Goal: Task Accomplishment & Management: Complete application form

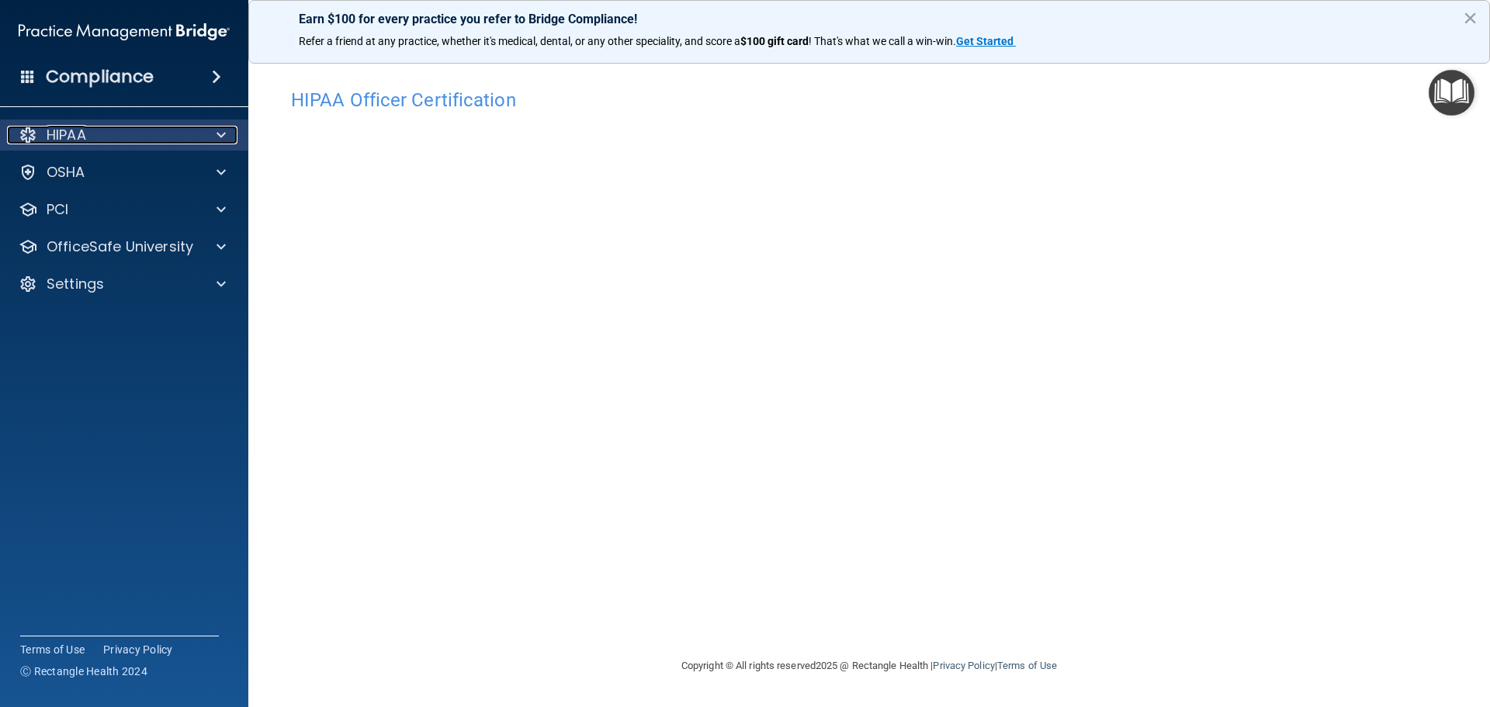
click at [79, 131] on p "HIPAA" at bounding box center [67, 135] width 40 height 19
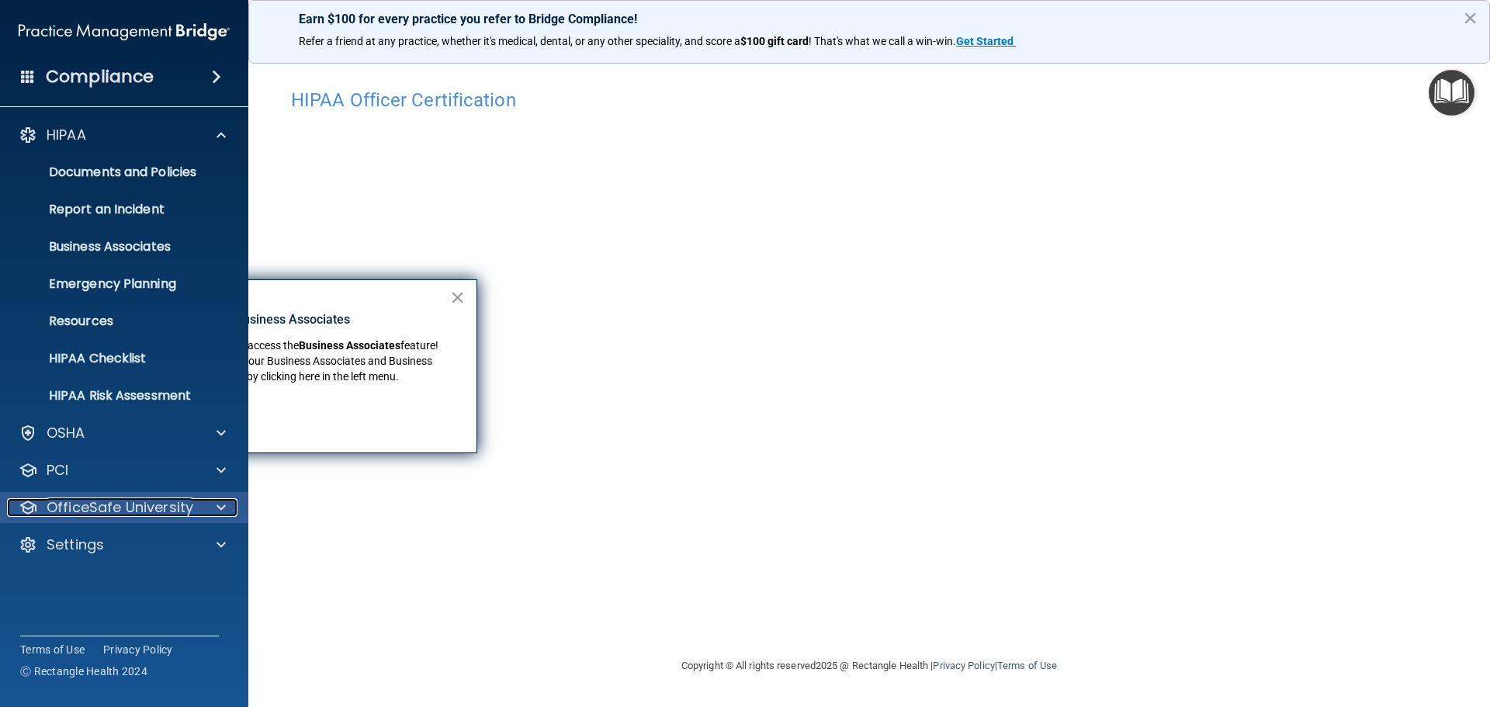
click at [218, 505] on span at bounding box center [221, 507] width 9 height 19
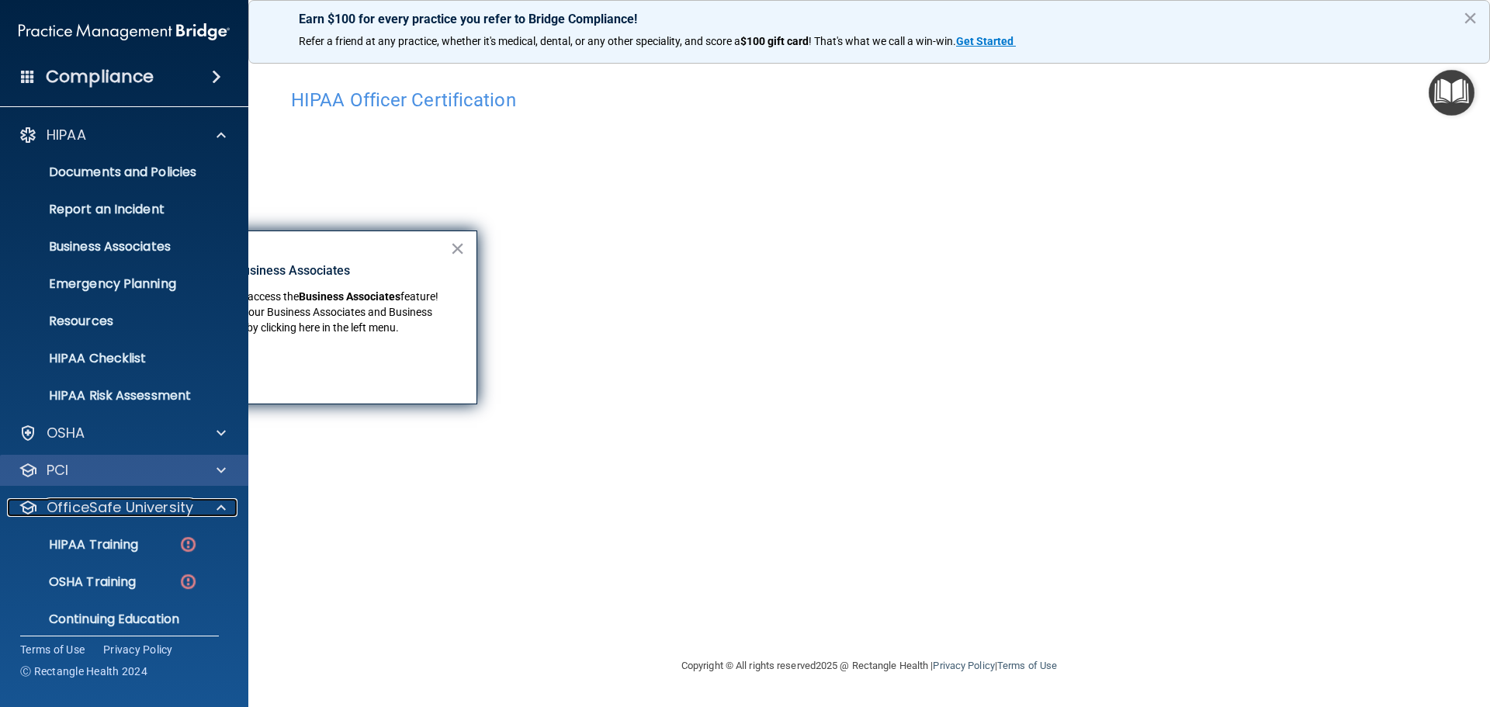
scroll to position [49, 0]
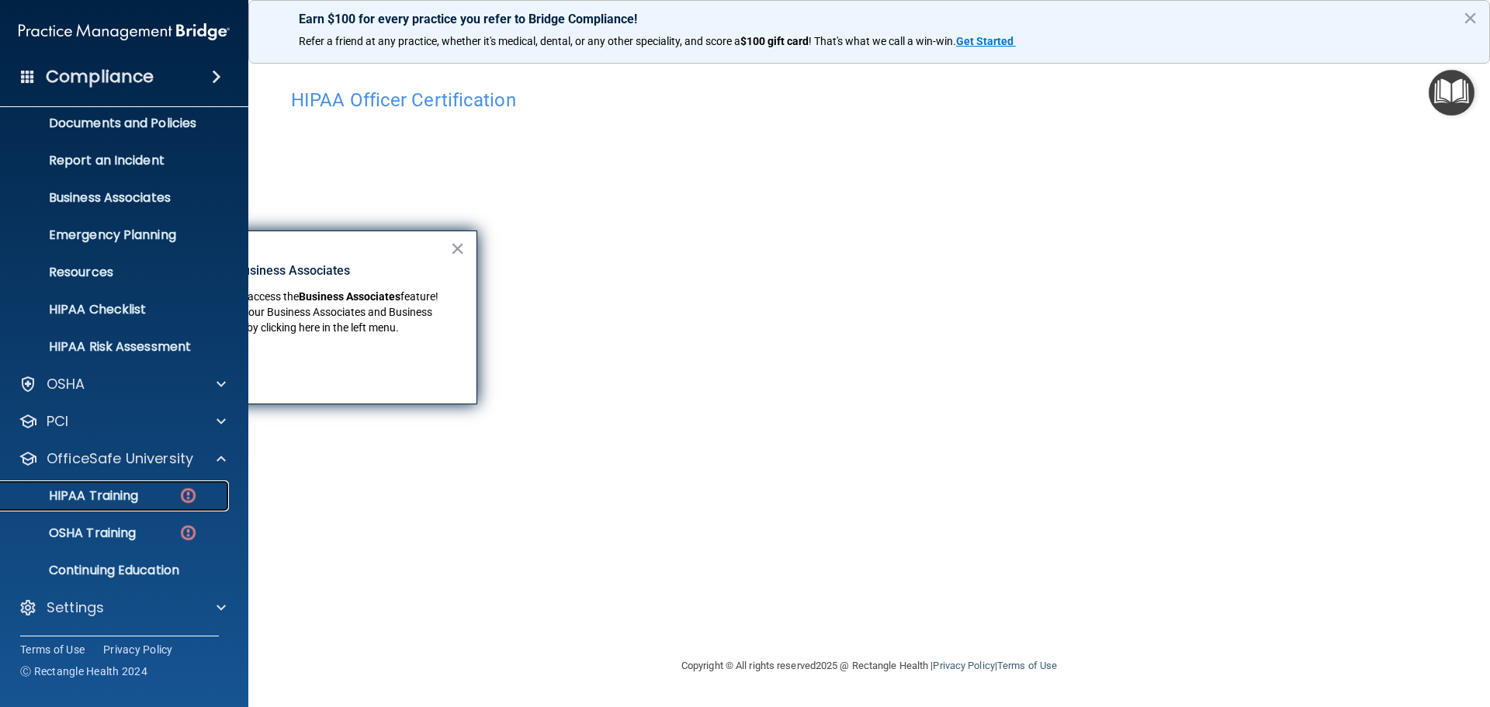
click at [102, 491] on p "HIPAA Training" at bounding box center [74, 496] width 128 height 16
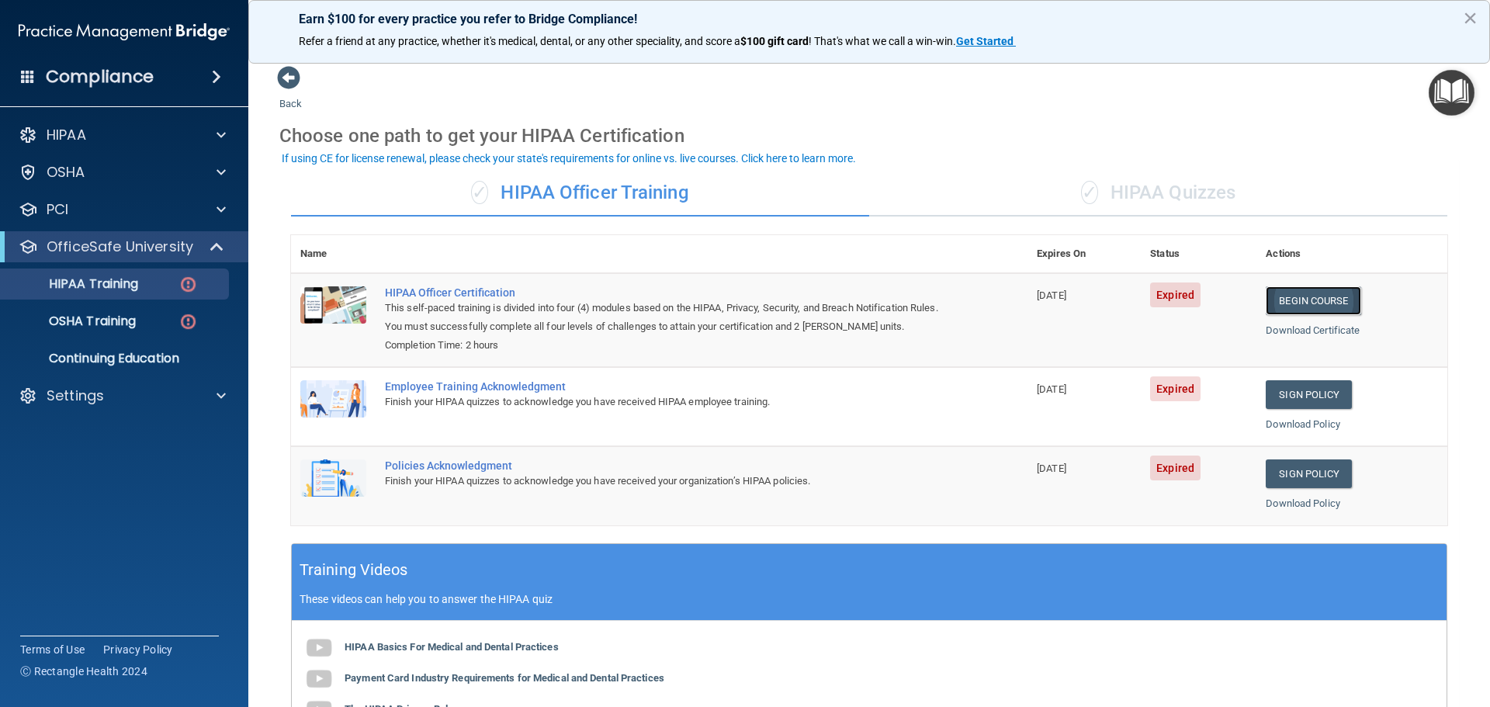
click at [1308, 300] on link "Begin Course" at bounding box center [1313, 300] width 95 height 29
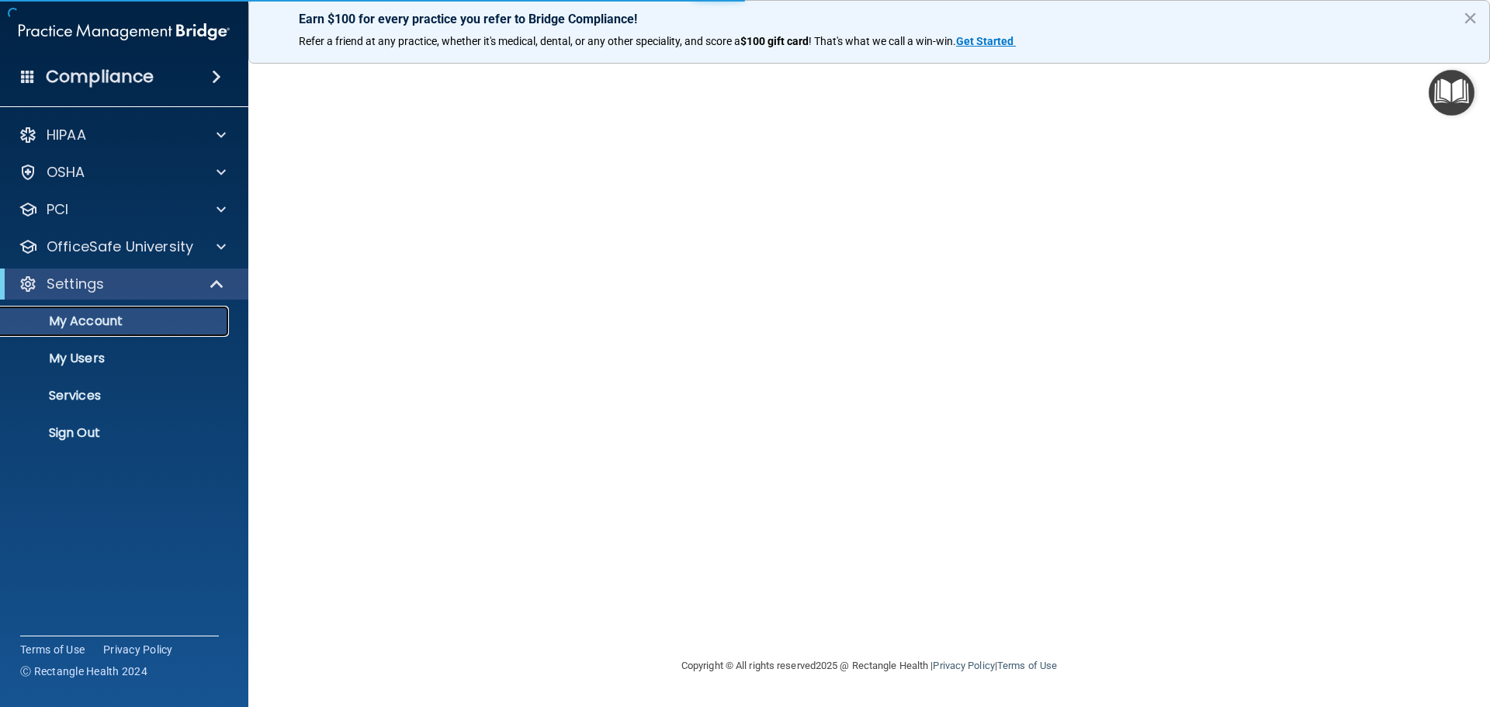
click at [96, 319] on p "My Account" at bounding box center [116, 322] width 212 height 16
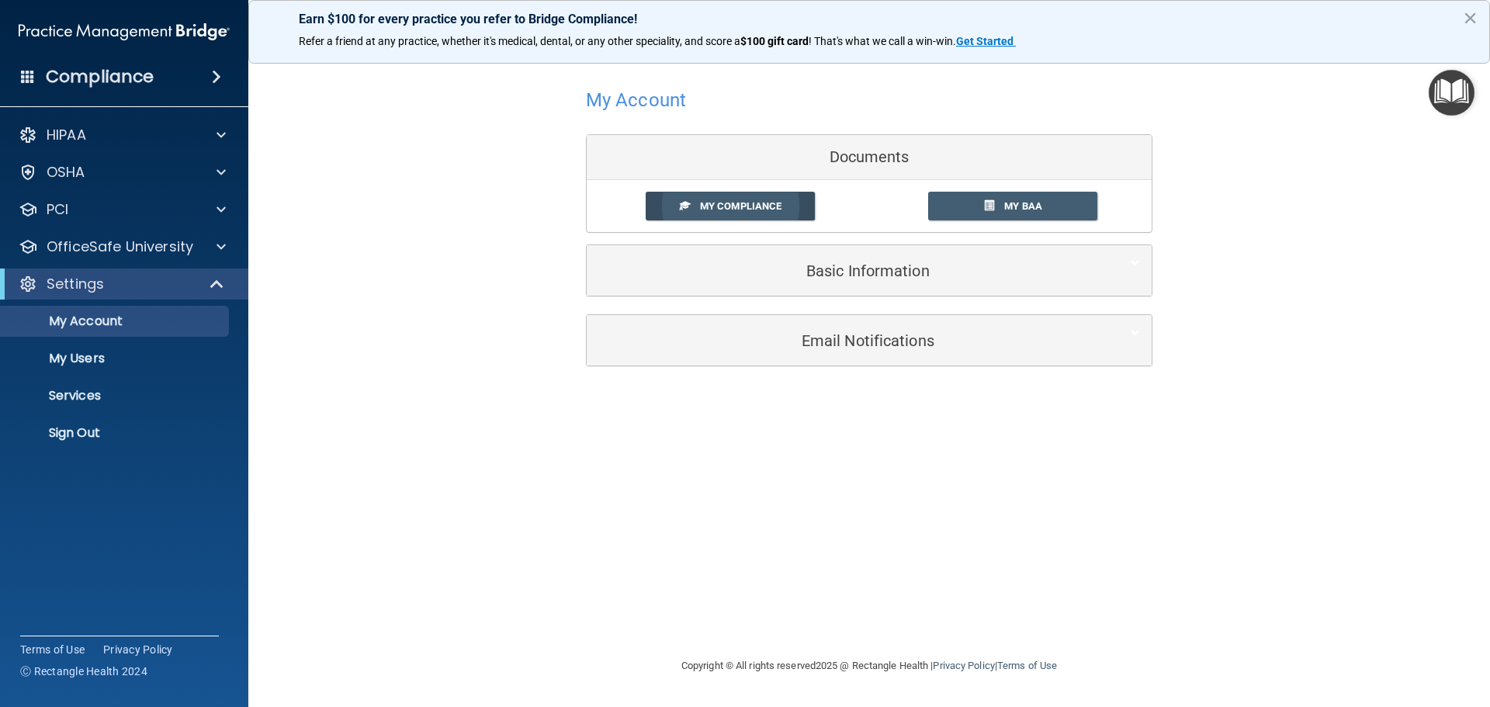
click at [727, 206] on span "My Compliance" at bounding box center [740, 206] width 81 height 12
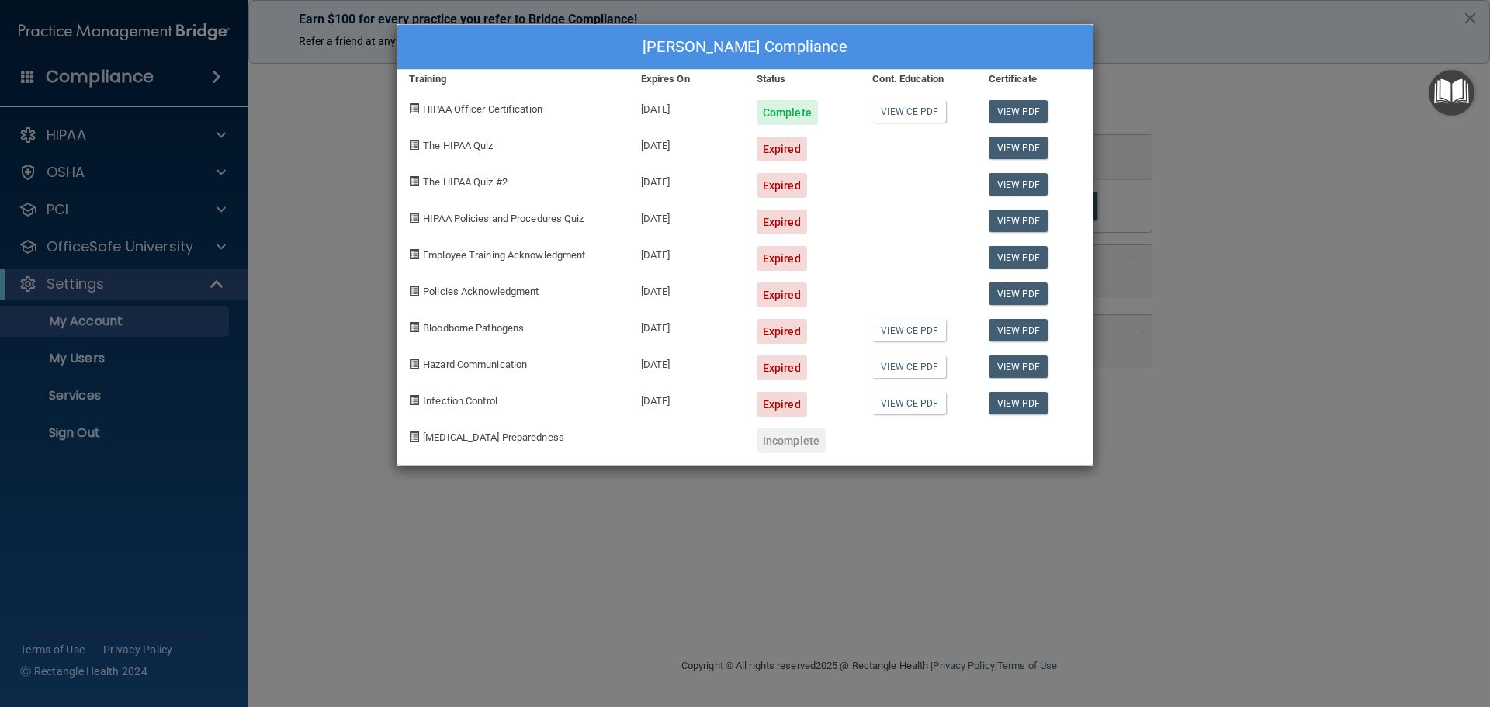
click at [1346, 201] on div "Kim Peebles's Compliance Training Expires On Status Cont. Education Certificate…" at bounding box center [745, 353] width 1490 height 707
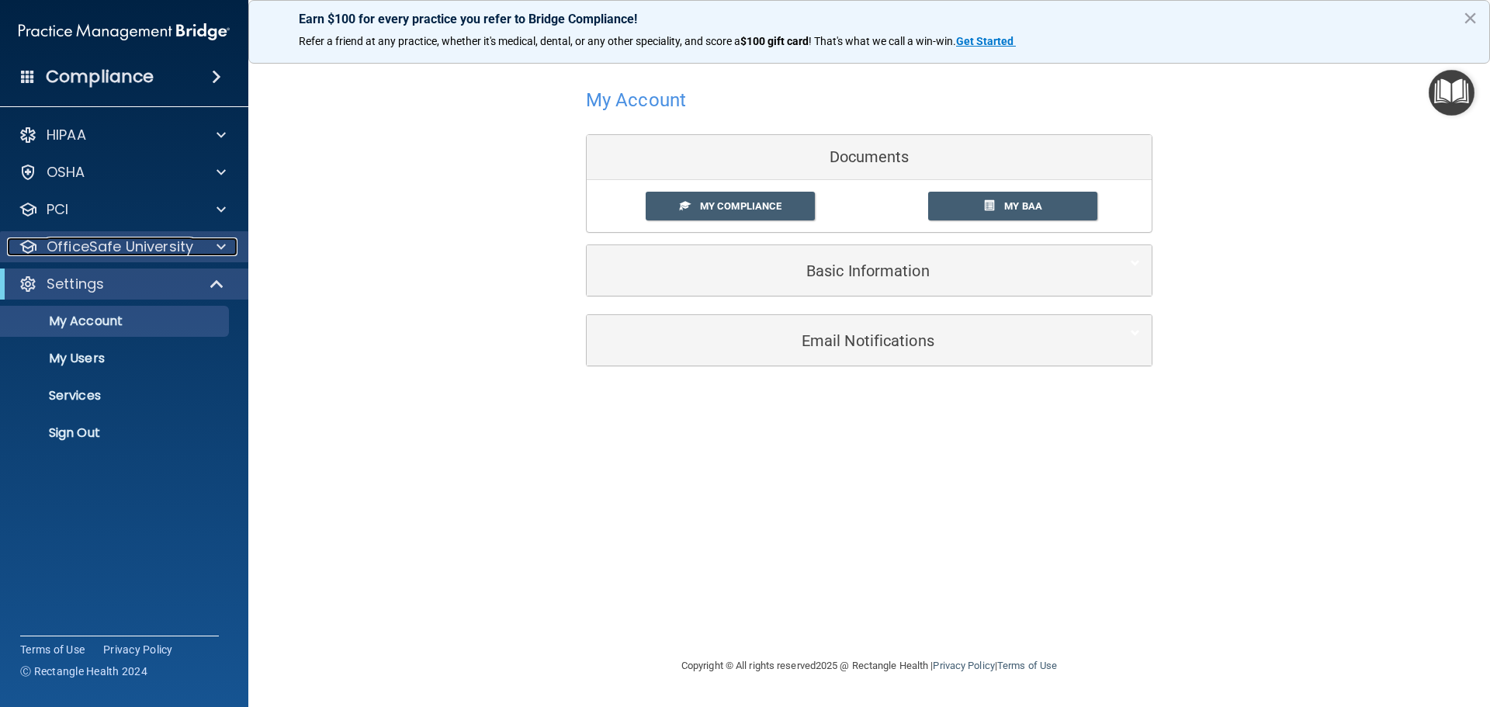
click at [218, 246] on span at bounding box center [221, 246] width 9 height 19
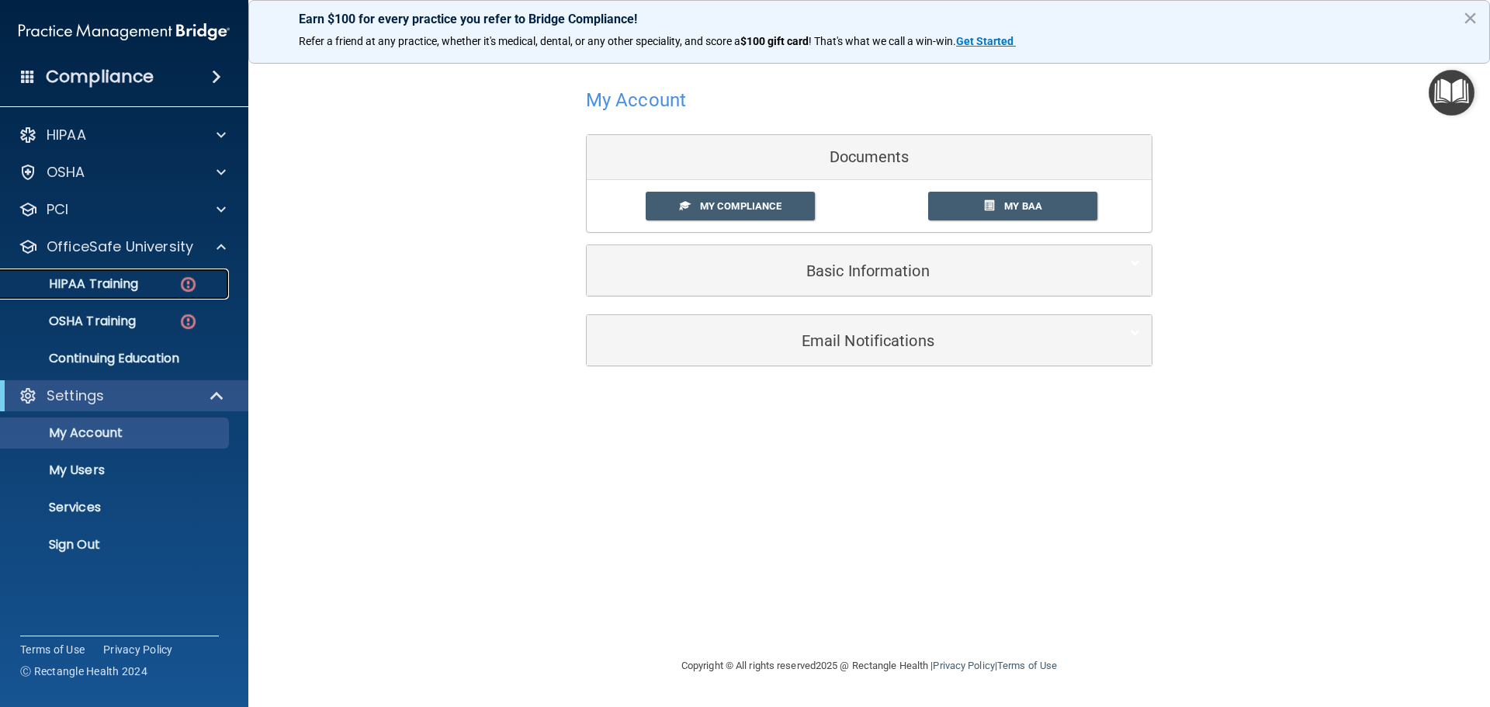
click at [107, 282] on p "HIPAA Training" at bounding box center [74, 284] width 128 height 16
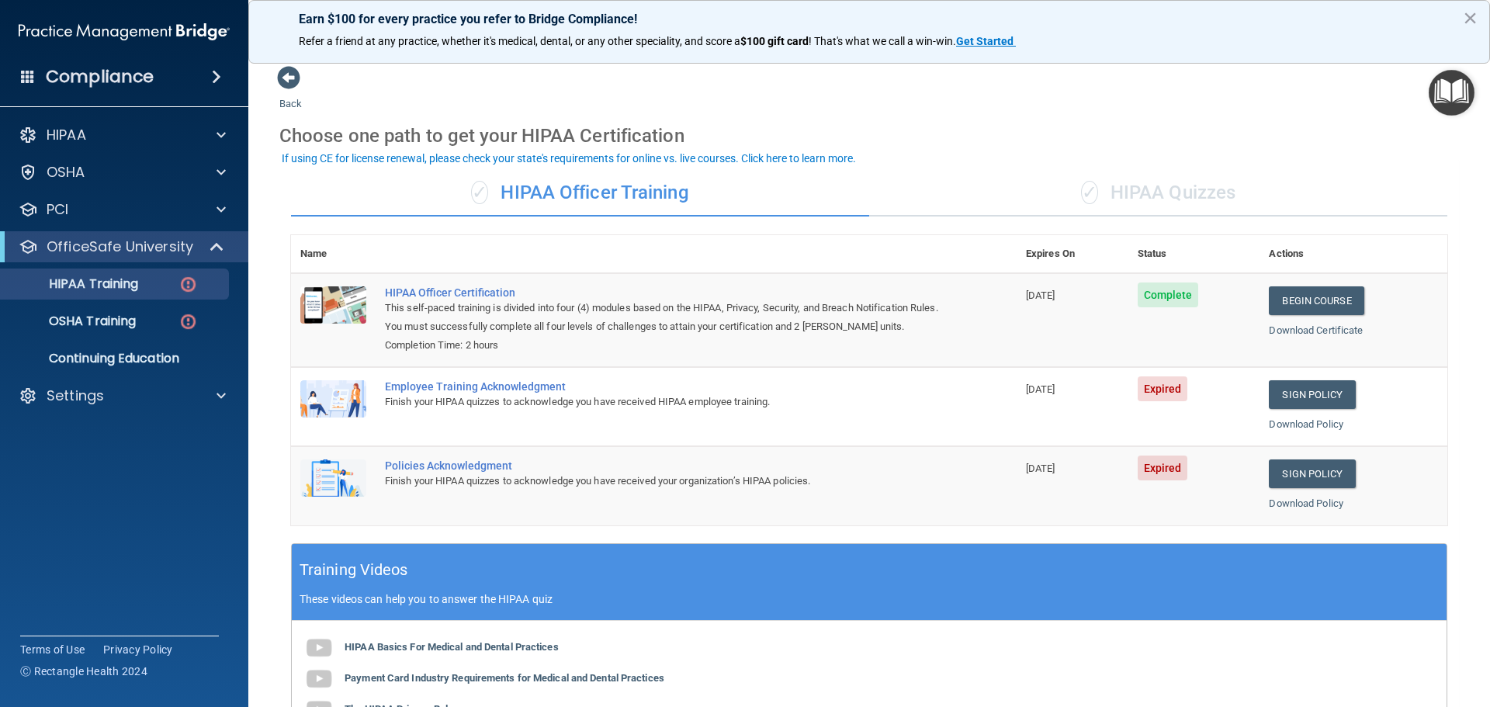
click at [339, 401] on img at bounding box center [333, 398] width 66 height 37
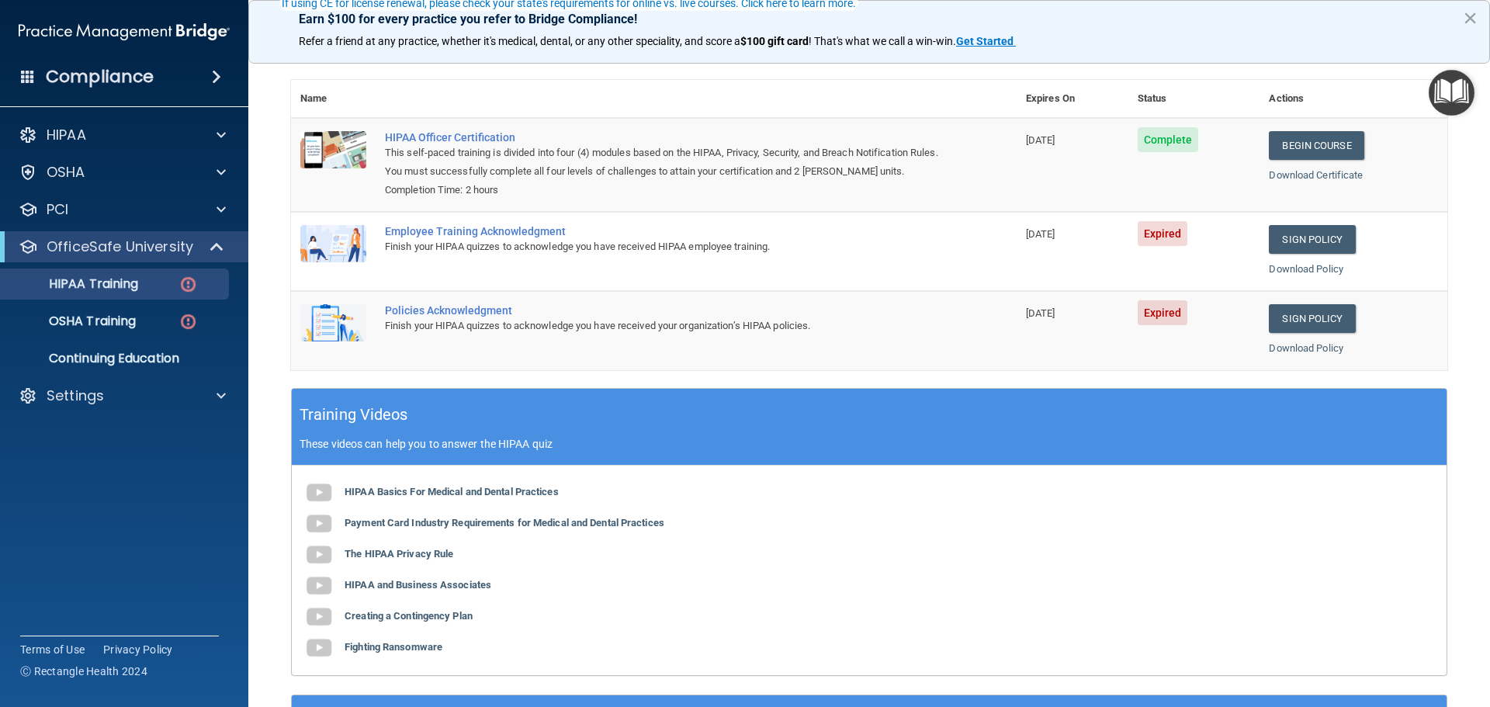
click at [348, 248] on img at bounding box center [333, 243] width 66 height 37
click at [1314, 241] on link "Sign Policy" at bounding box center [1312, 239] width 86 height 29
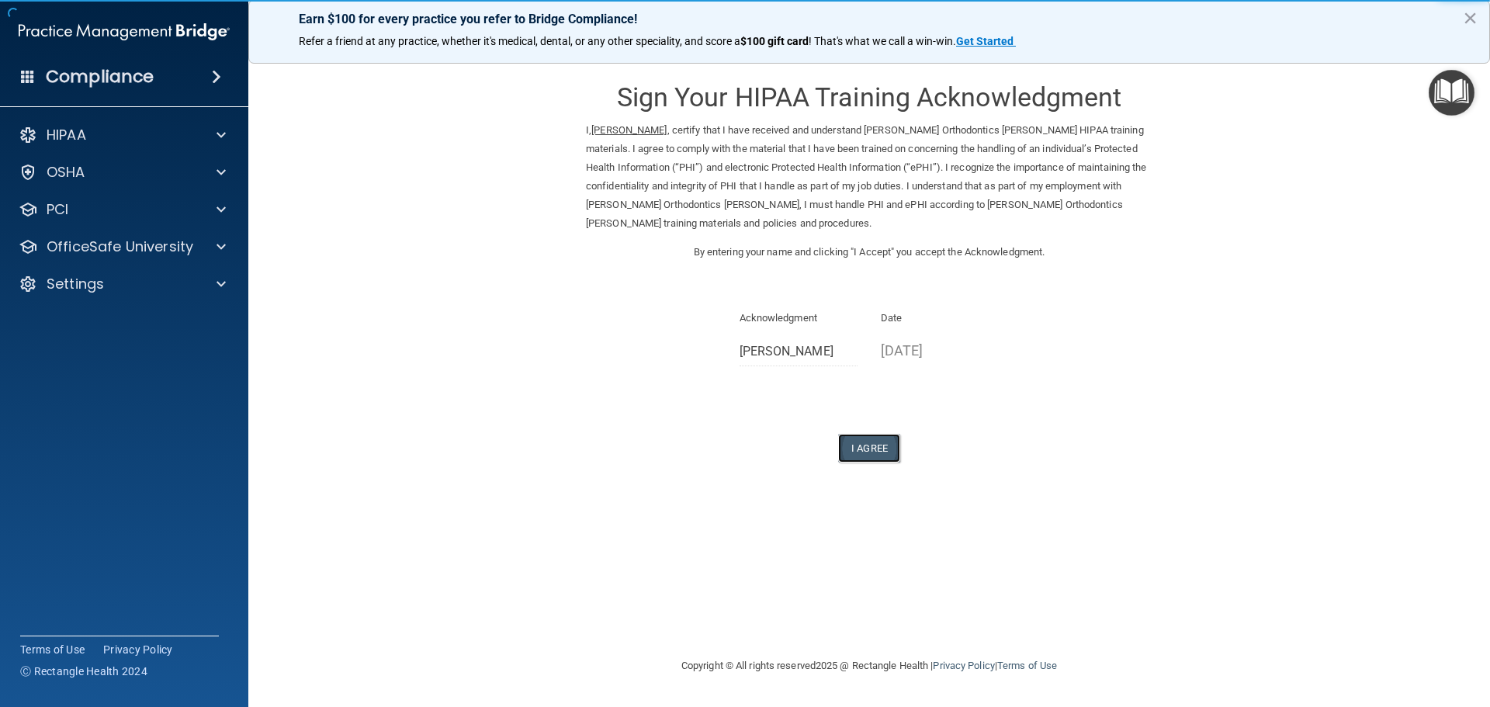
click at [864, 449] on button "I Agree" at bounding box center [869, 448] width 62 height 29
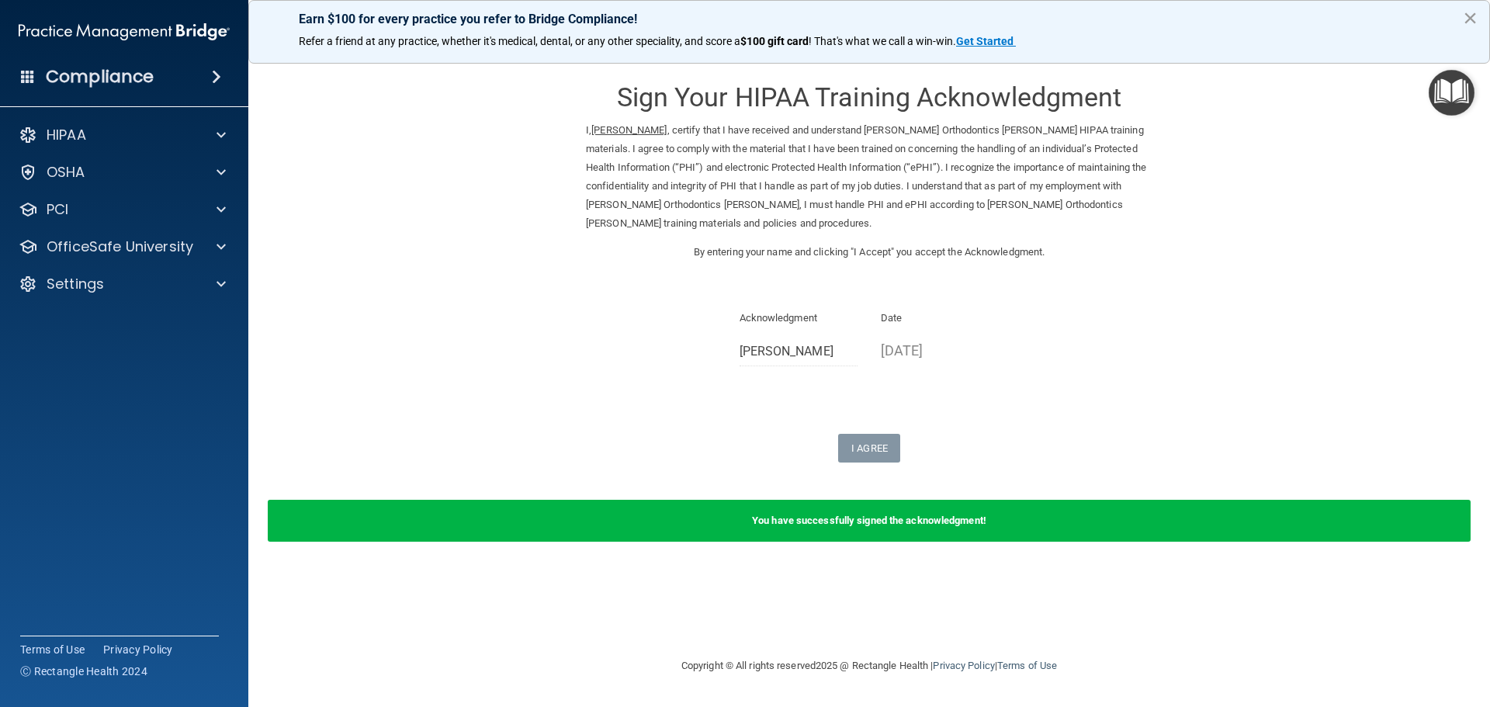
click at [1467, 16] on button "×" at bounding box center [1470, 17] width 15 height 25
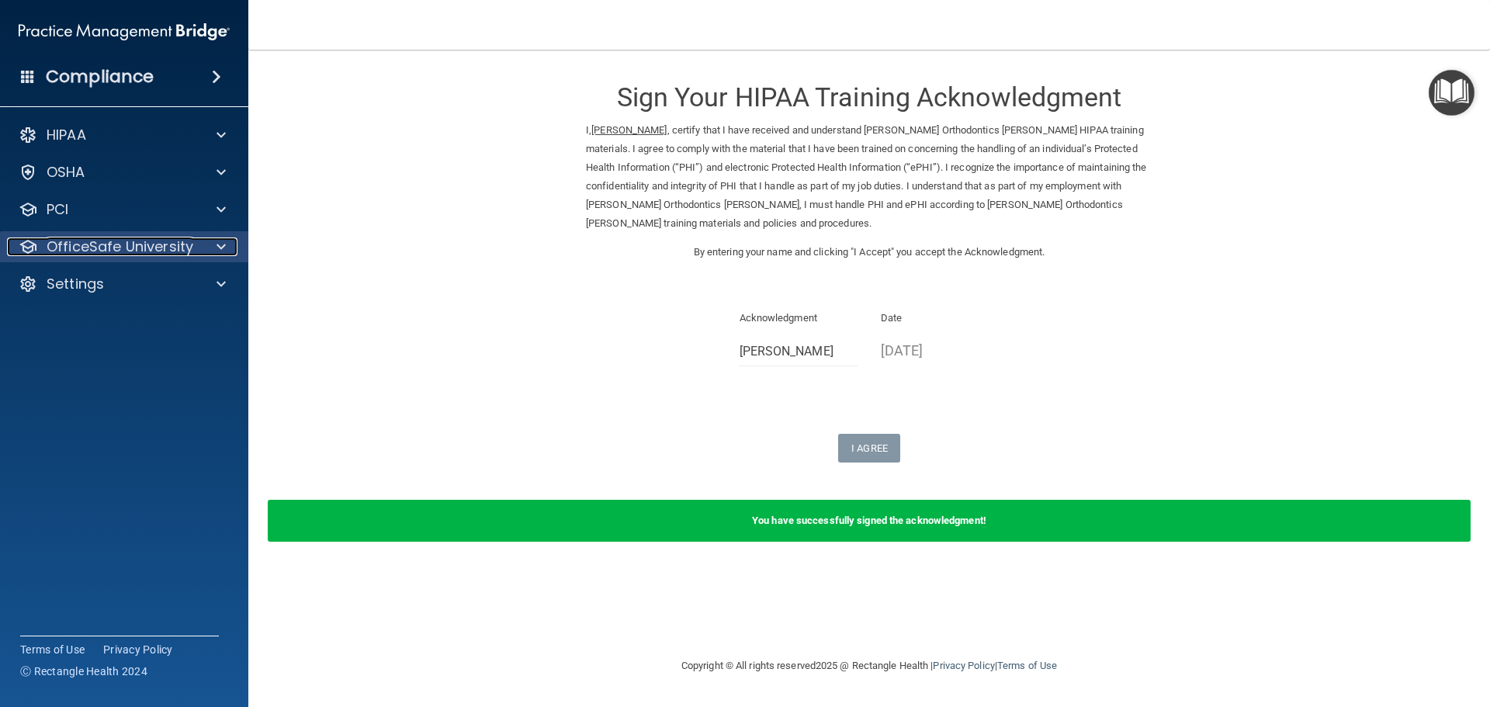
click at [226, 244] on div at bounding box center [218, 246] width 39 height 19
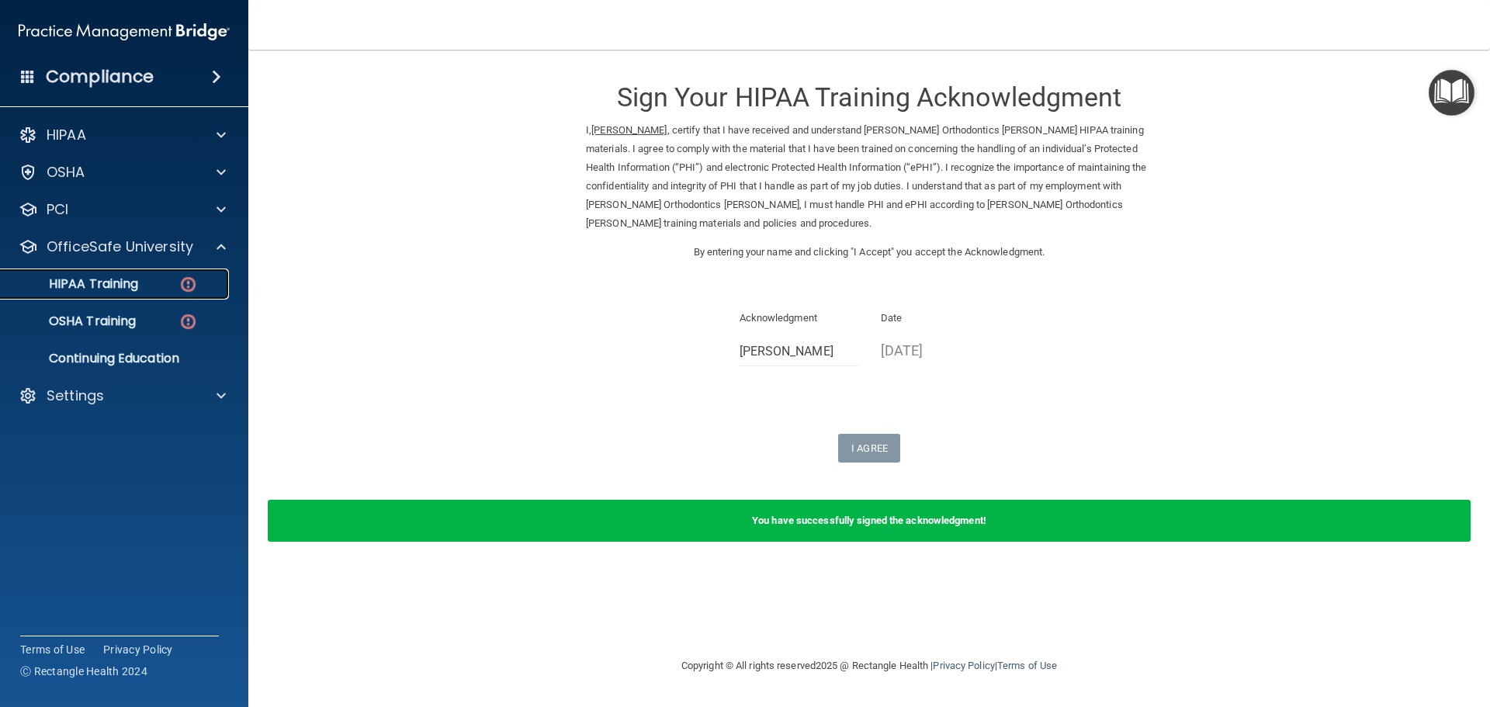
click at [130, 282] on p "HIPAA Training" at bounding box center [74, 284] width 128 height 16
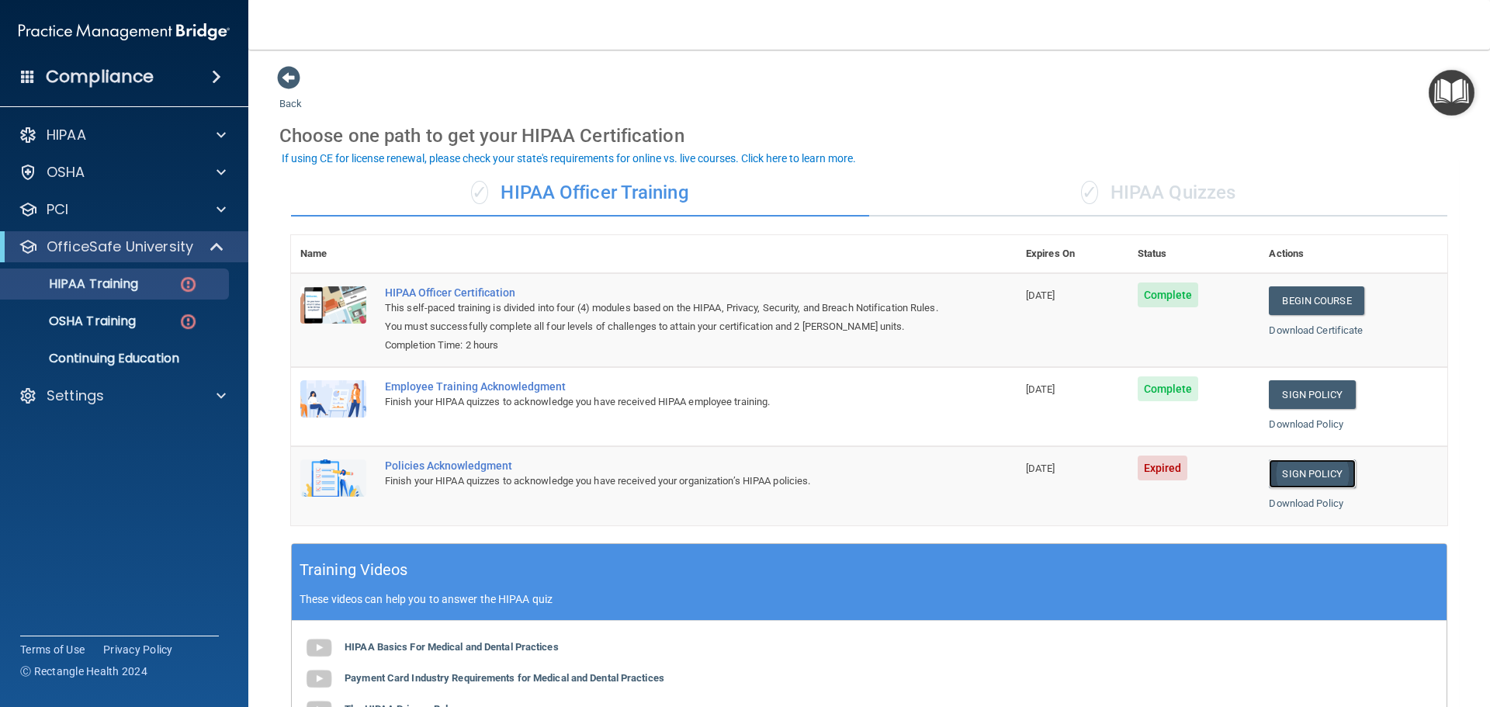
click at [1301, 475] on link "Sign Policy" at bounding box center [1312, 473] width 86 height 29
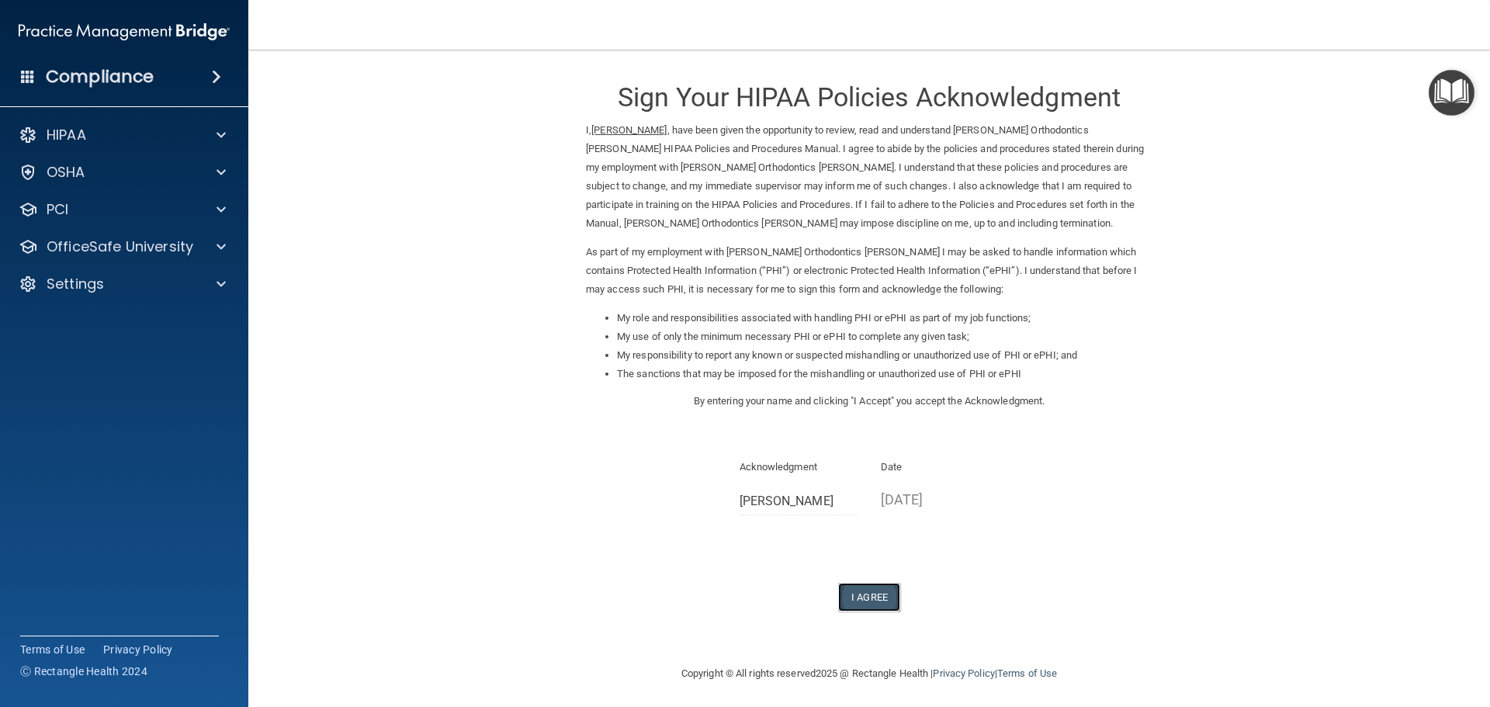
click at [854, 596] on button "I Agree" at bounding box center [869, 597] width 62 height 29
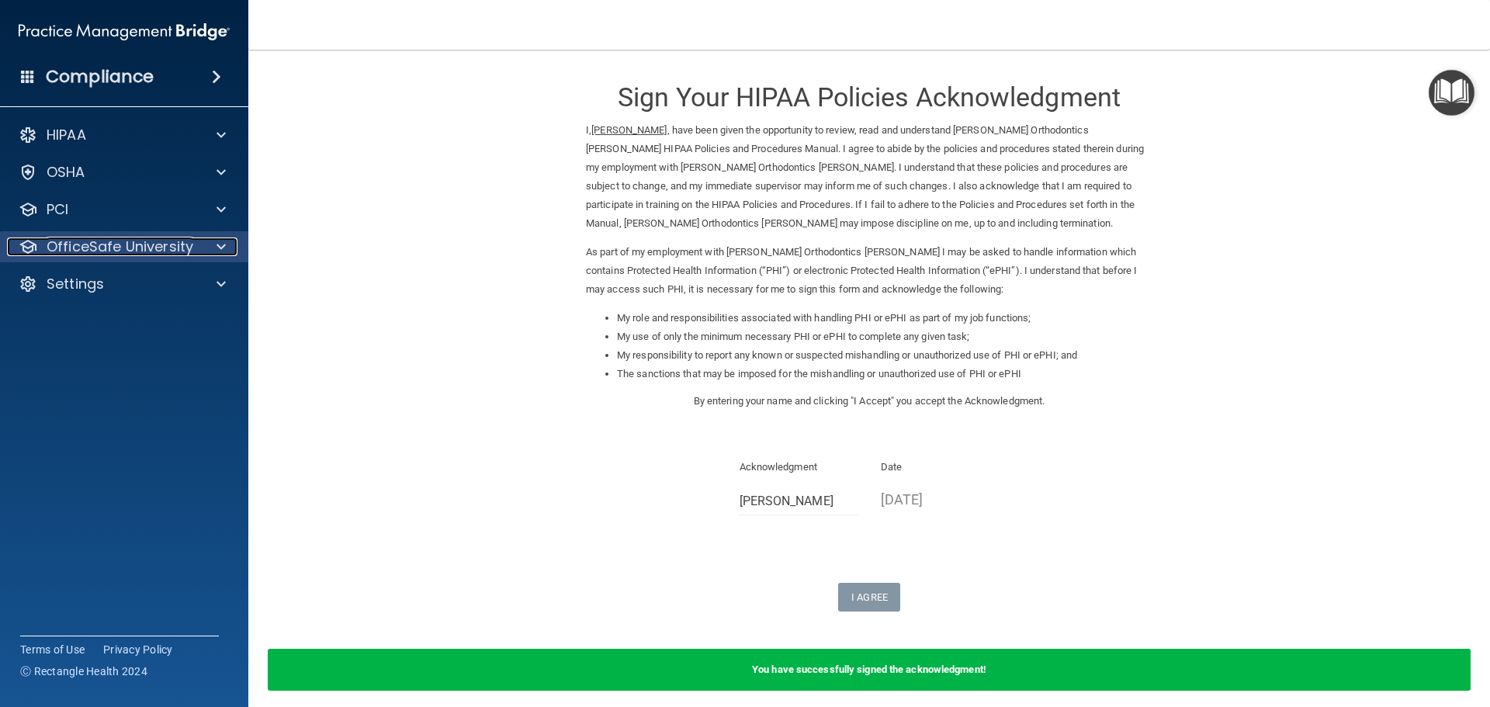
click at [224, 246] on span at bounding box center [221, 246] width 9 height 19
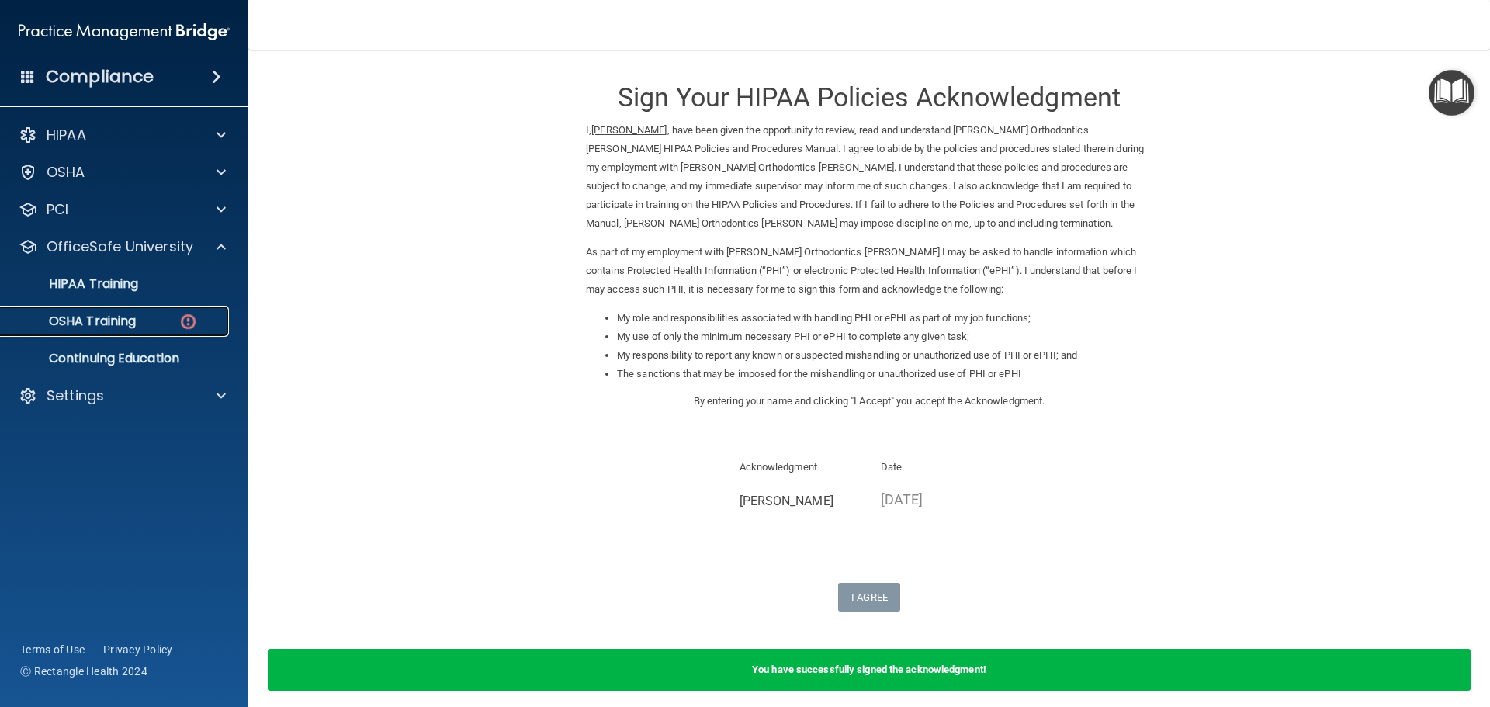
click at [98, 317] on p "OSHA Training" at bounding box center [73, 322] width 126 height 16
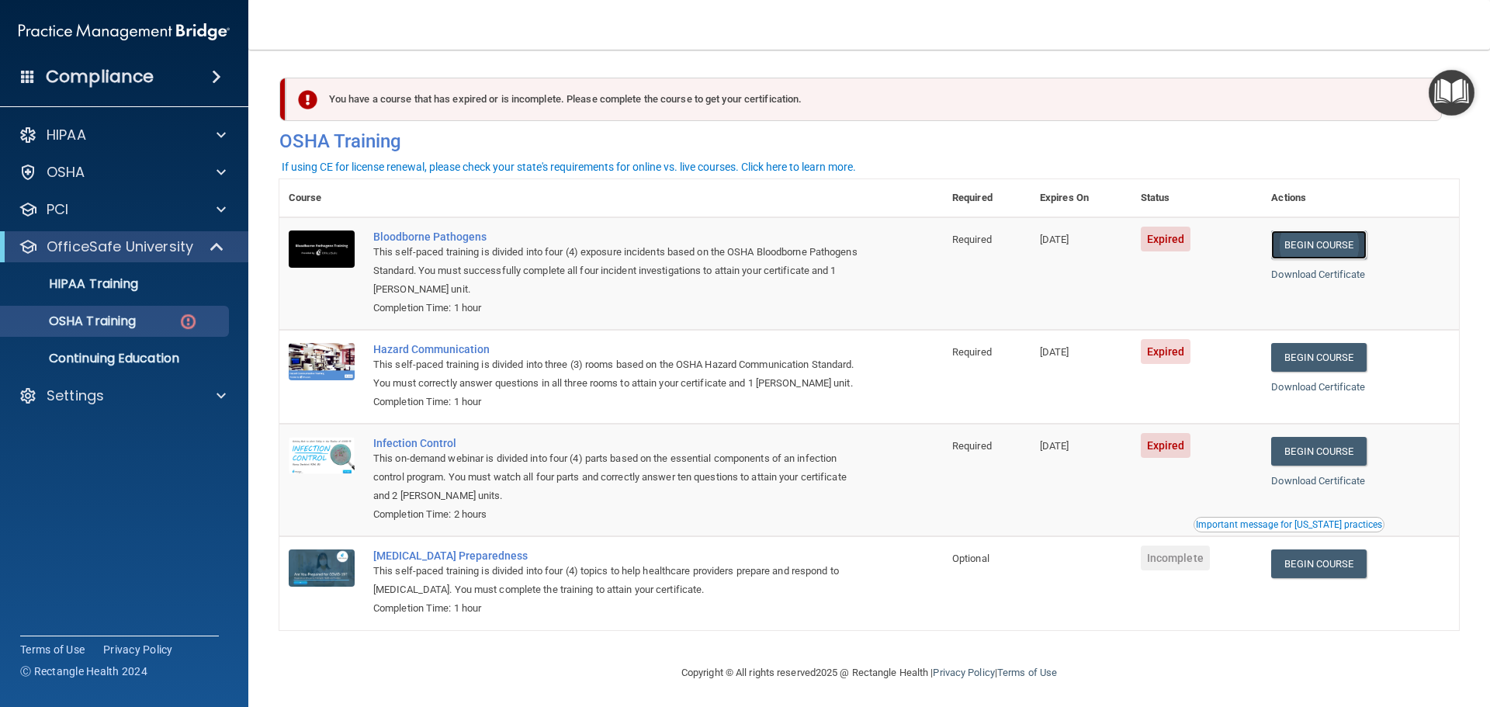
click at [1313, 243] on link "Begin Course" at bounding box center [1318, 244] width 95 height 29
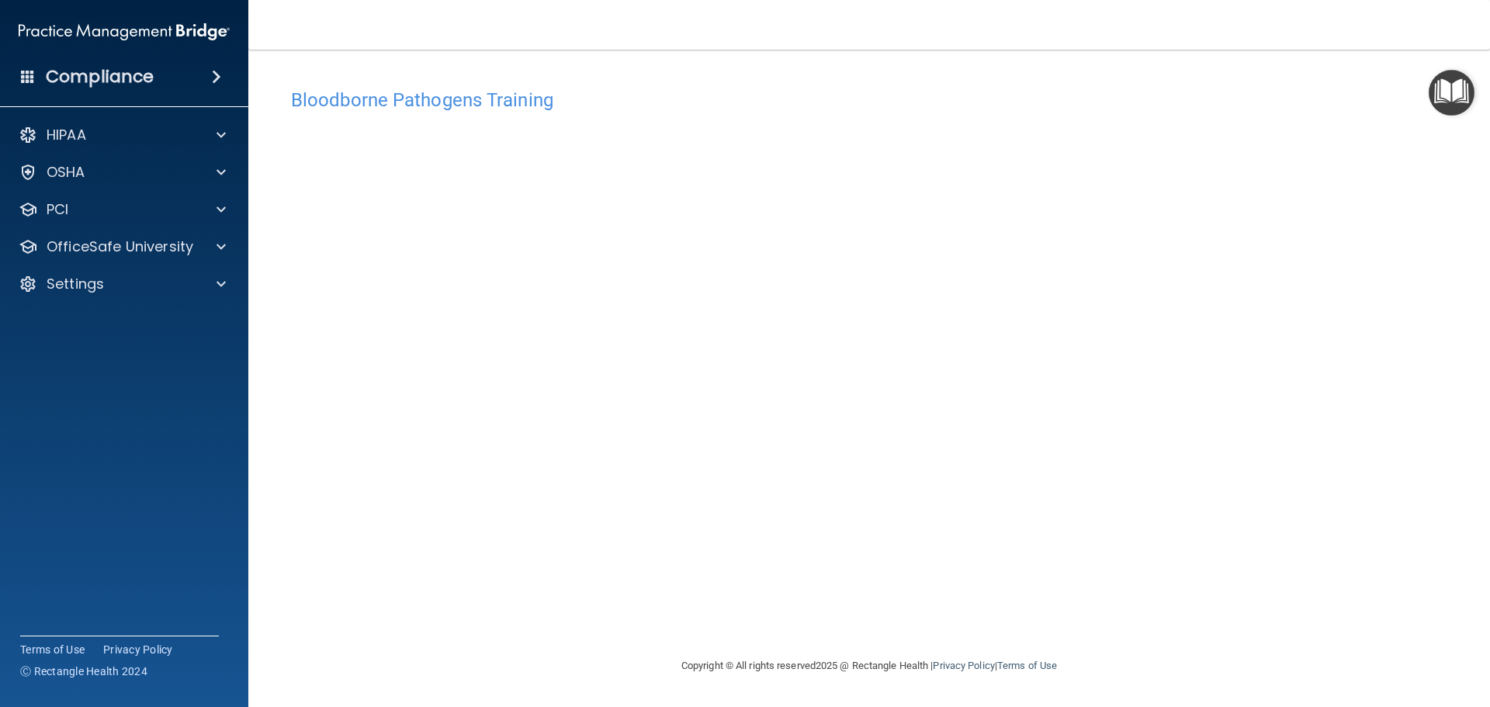
click at [824, 614] on div "Bloodborne Pathogens Training This course doesn’t expire until [DATE]. Are you …" at bounding box center [869, 369] width 1180 height 576
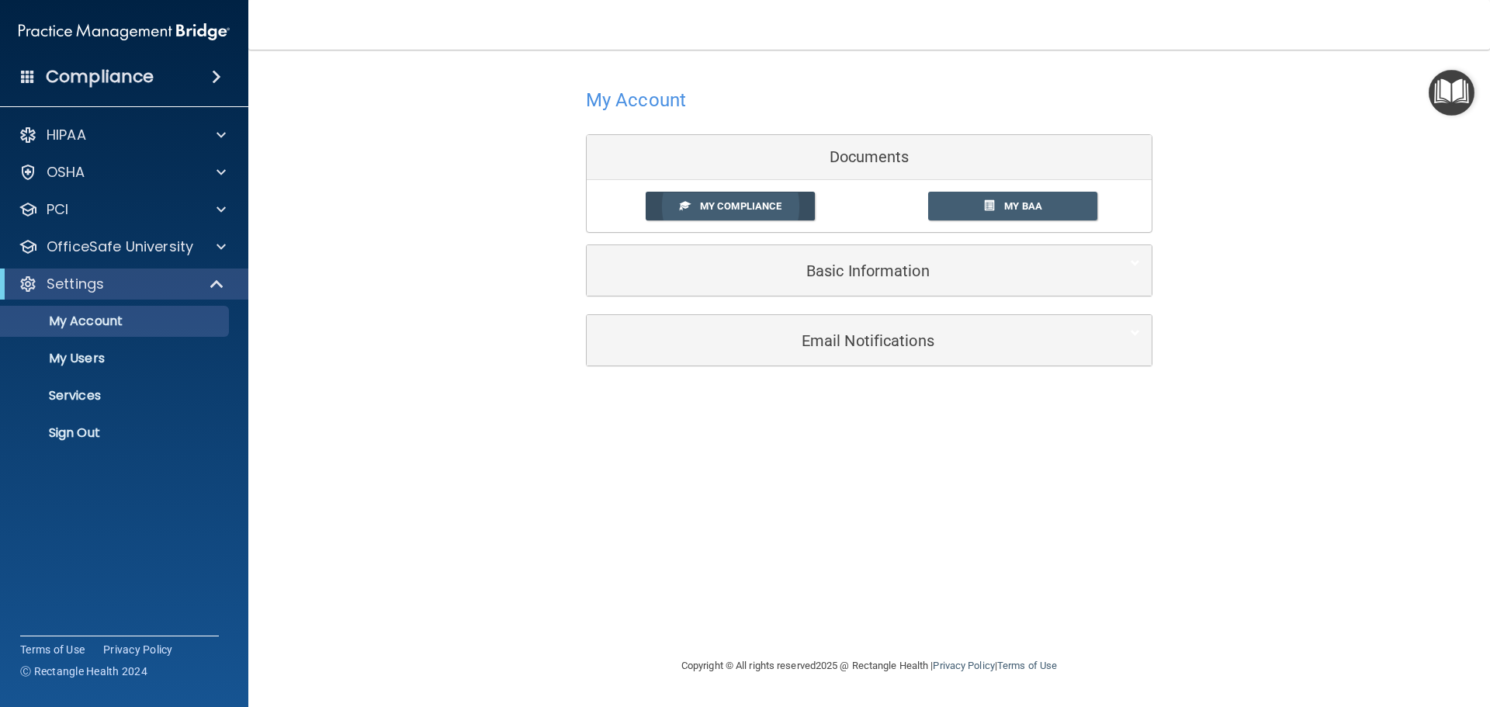
click at [756, 202] on span "My Compliance" at bounding box center [740, 206] width 81 height 12
